Goal: Task Accomplishment & Management: Manage account settings

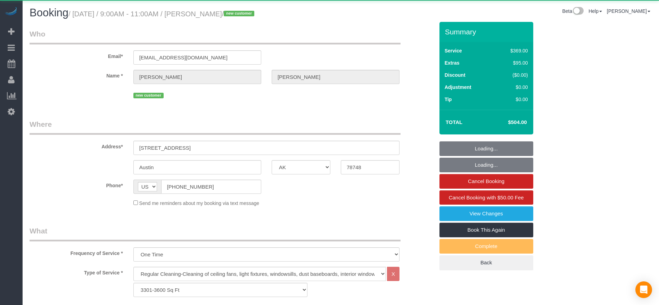
select select "[GEOGRAPHIC_DATA]"
select select "3"
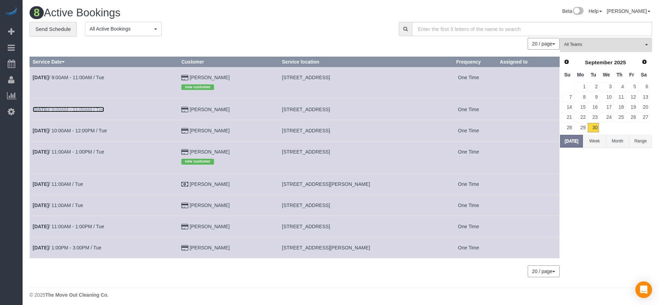
click at [83, 109] on link "[DATE] 9:00AM - 11:00AM / Tue" at bounding box center [69, 110] width 72 height 6
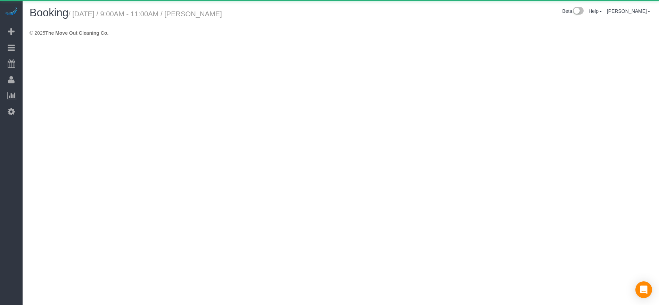
select select "[GEOGRAPHIC_DATA]"
select select "string:fspay-170ea6f1-a8db-43f0-9a51-f32c722a2111"
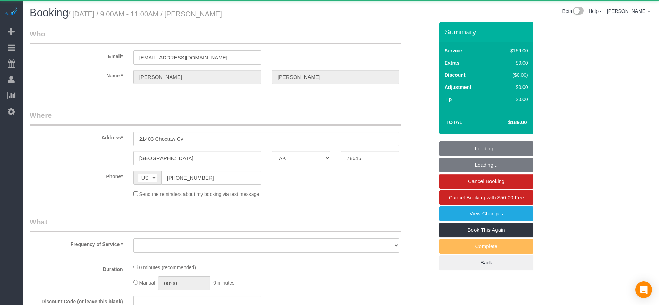
select select "object:3941"
select select "3"
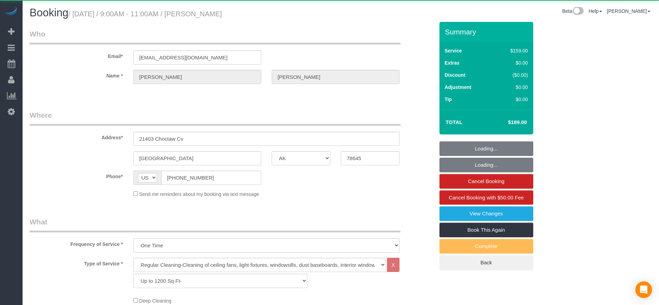
select select "object:4025"
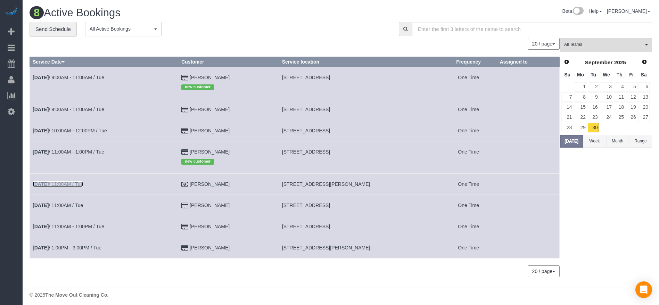
click at [73, 183] on link "[DATE] 11:00AM / Tue" at bounding box center [58, 184] width 50 height 6
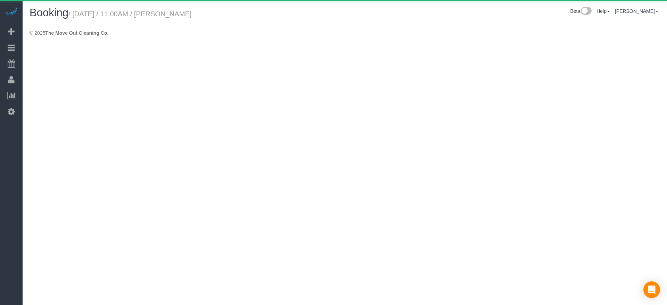
select select "[GEOGRAPHIC_DATA]"
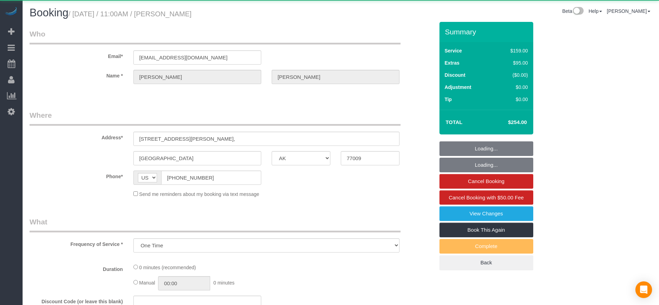
select select "object:4489"
select select "3"
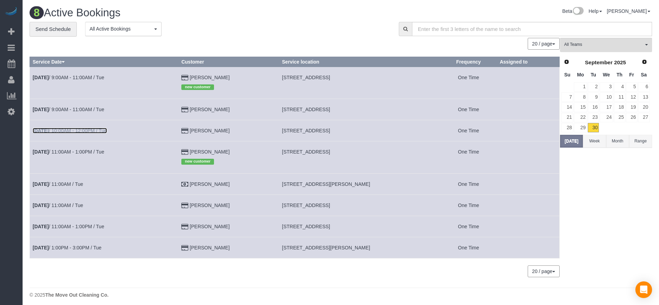
click at [92, 128] on link "[DATE] 10:00AM - 12:00PM / Tue" at bounding box center [70, 131] width 74 height 6
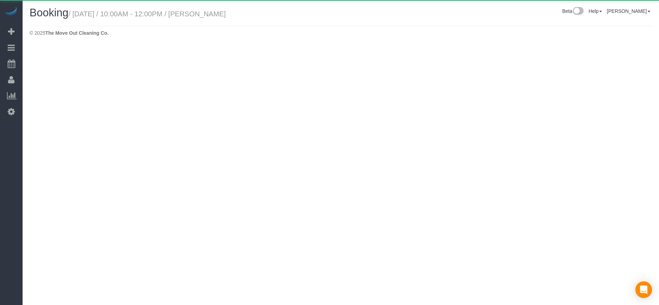
select select "[GEOGRAPHIC_DATA]"
select select "string:fspay-7dc357ac-8fa5-4ee3-8847-a281be5890ea"
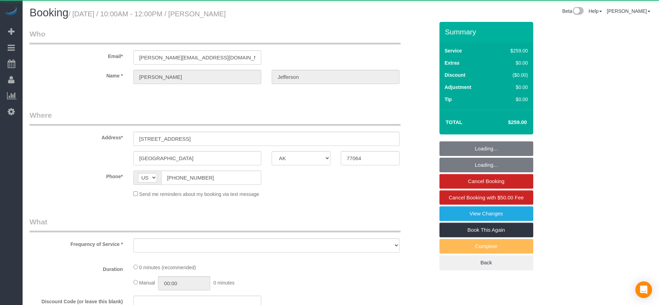
select select "object:5127"
select select "3"
select select "spot115"
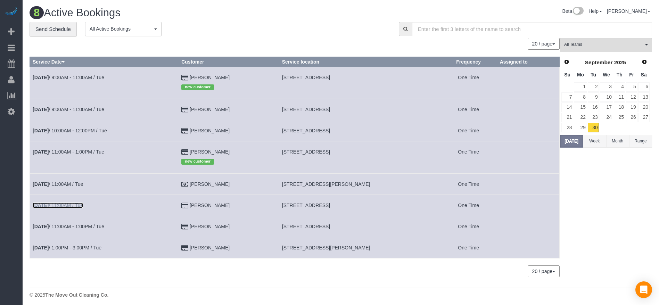
click at [49, 204] on b "[DATE]" at bounding box center [41, 205] width 16 height 6
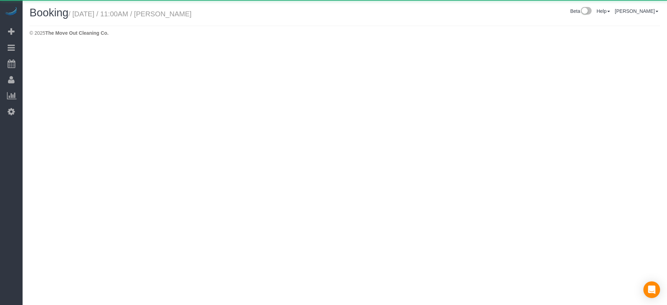
select select "[GEOGRAPHIC_DATA]"
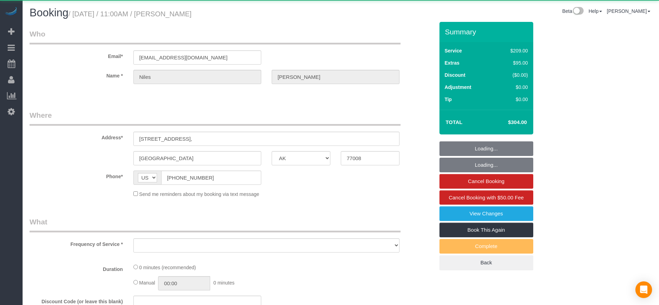
select select "object:5609"
select select "string:fspay-1cd2aa13-f9e2-45fe-aa4d-4e08ef41f4f7"
select select "3"
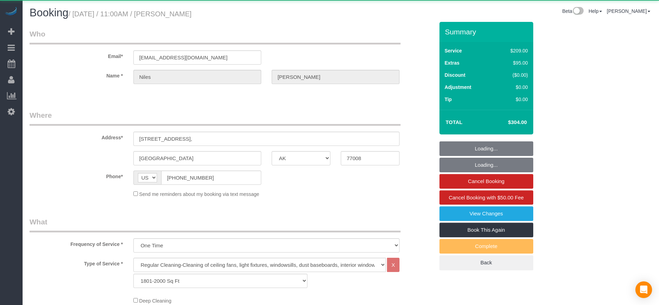
select select "object:5671"
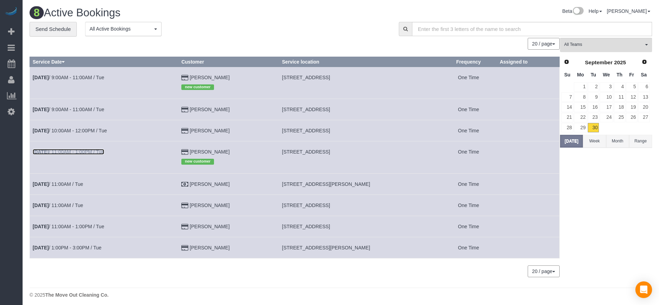
click at [66, 150] on link "[DATE] 11:00AM - 1:00PM / Tue" at bounding box center [69, 152] width 72 height 6
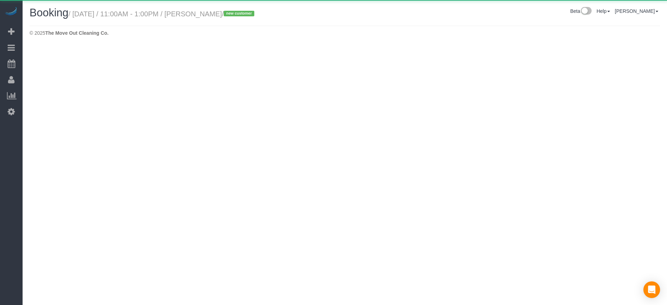
select select "[GEOGRAPHIC_DATA]"
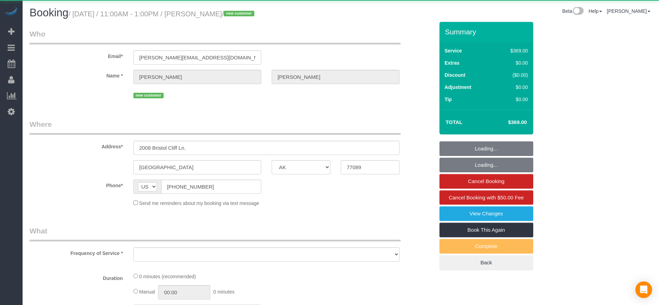
select select "object:6258"
select select "string:fspay-d31f92fd-95ab-4b56-91b6-857261a3bbb9"
select select "3"
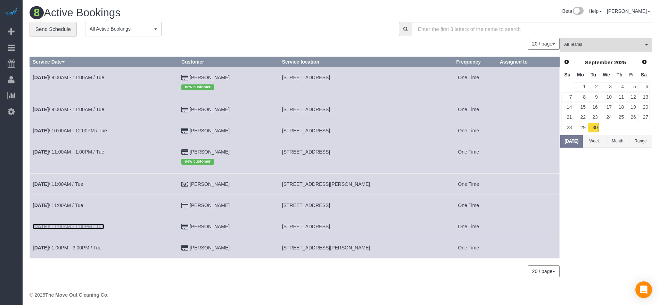
click at [90, 225] on link "[DATE] 11:00AM - 1:00PM / Tue" at bounding box center [69, 227] width 72 height 6
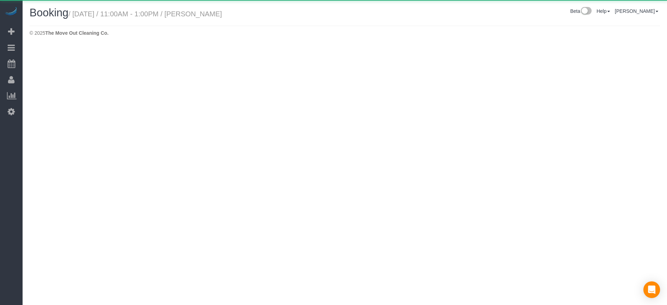
select select "[GEOGRAPHIC_DATA]"
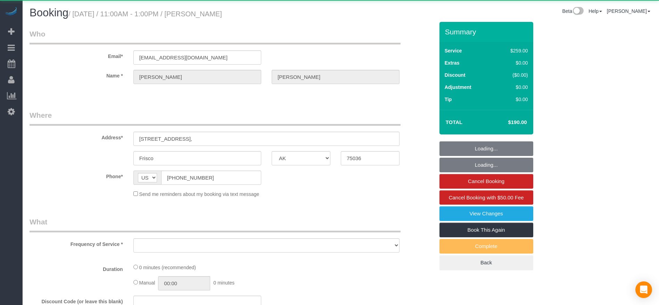
select select "object:6746"
select select "string:fspay-743b2206-3fd6-40d8-9191-6651d32f232c"
select select "3"
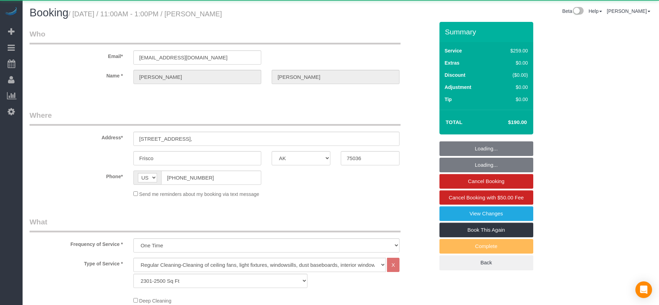
select select "object:6833"
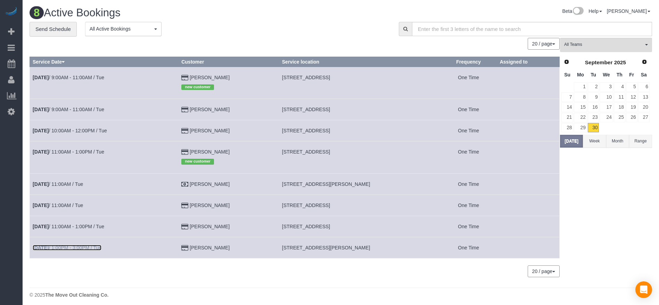
click at [89, 247] on link "[DATE] 1:00PM - 3:00PM / Tue" at bounding box center [67, 248] width 69 height 6
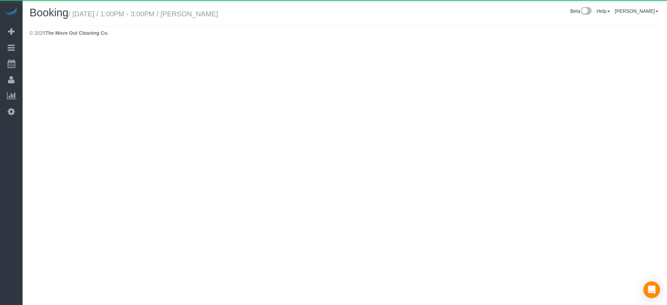
select select "[GEOGRAPHIC_DATA]"
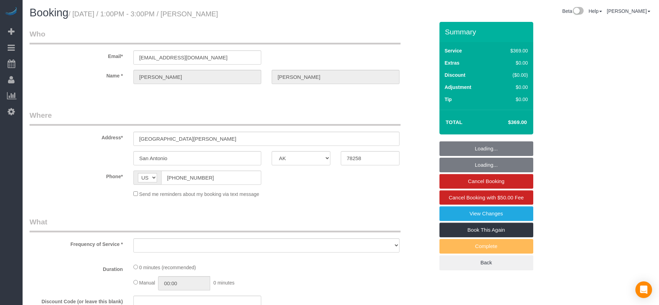
select select "string:fspay-9a4cd43b-6a13-4d44-8089-f577605955a4"
select select "3"
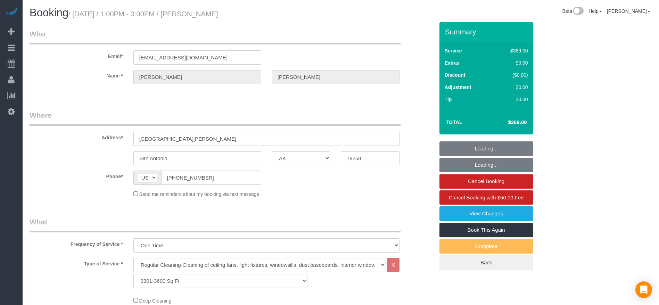
select select "object:7397"
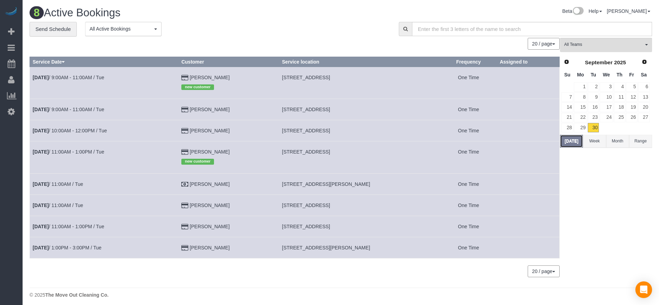
click at [577, 142] on button "[DATE]" at bounding box center [571, 141] width 23 height 13
drag, startPoint x: 281, startPoint y: 109, endPoint x: 374, endPoint y: 109, distance: 92.4
click at [374, 109] on td "[STREET_ADDRESS]" at bounding box center [359, 109] width 161 height 21
copy span "[STREET_ADDRESS]"
